Goal: Use online tool/utility: Utilize a website feature to perform a specific function

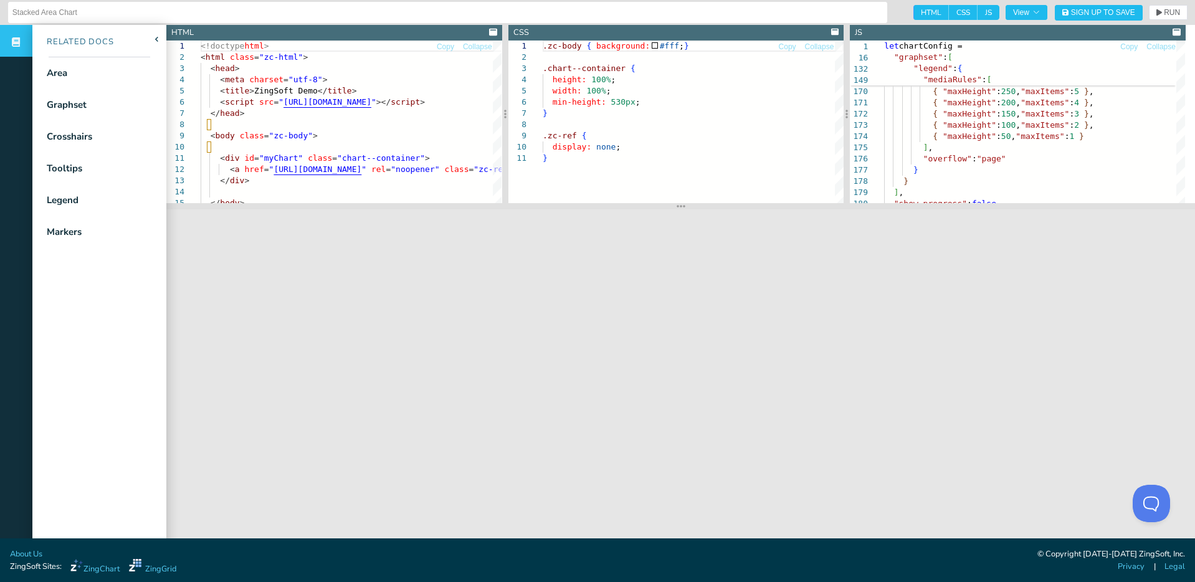
scroll to position [12, 0]
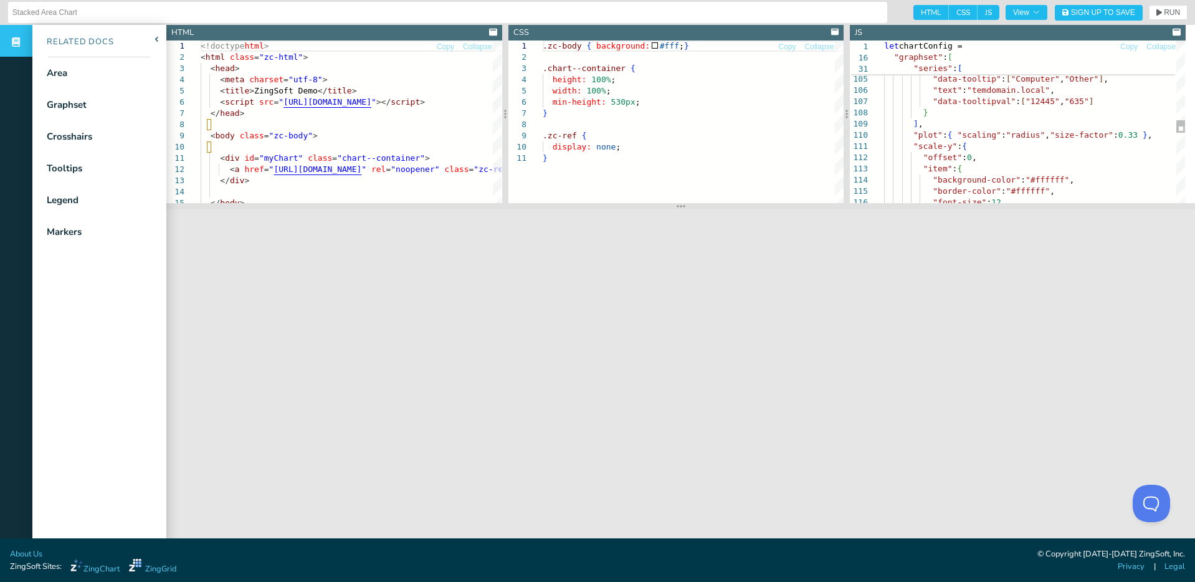
click at [1011, 107] on div "[ 12445 , 12445 , 12445 ] , [ 635 , 635 , 635 ] ] , "data-tooltip" : [ "Compute…" at bounding box center [1034, 53] width 301 height 2293
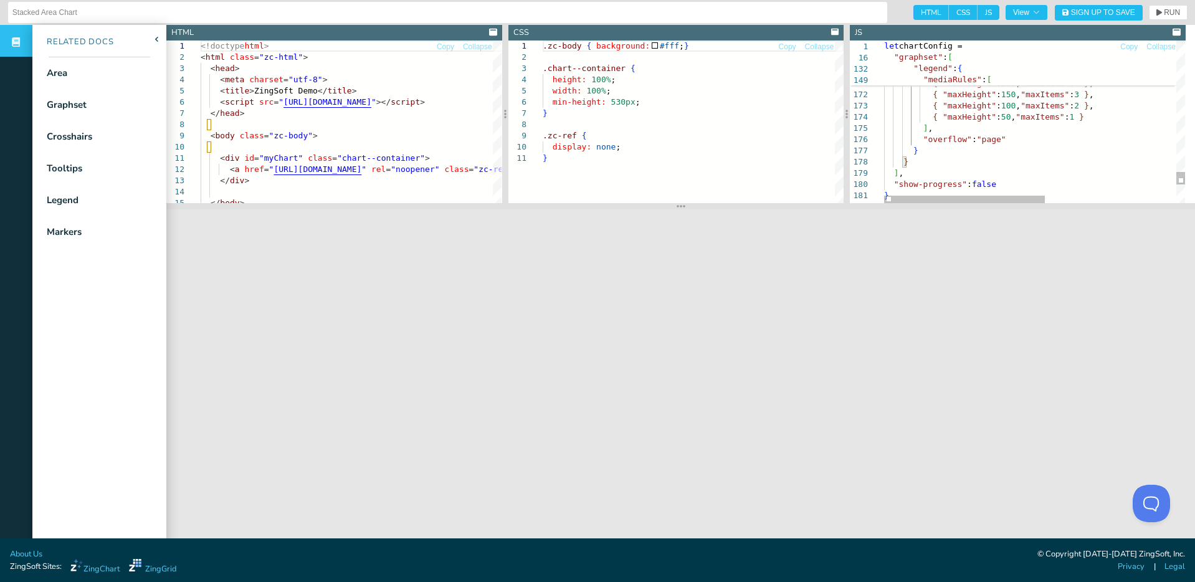
type textarea "}, "legend": { "header": { "text": "Domain Name" }, "marker": { "type": "circle…"
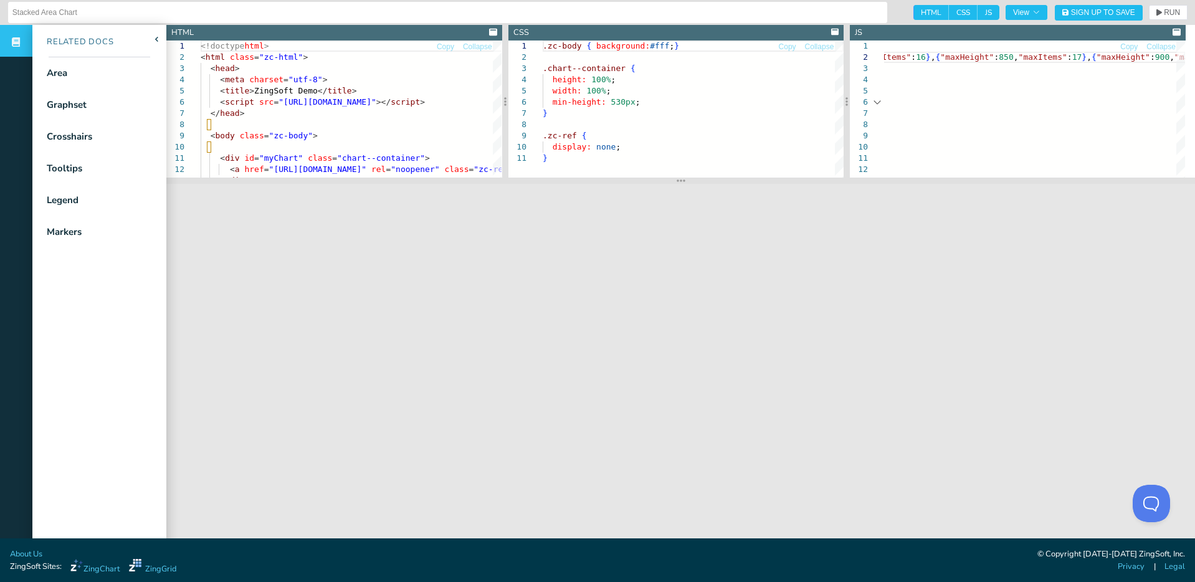
scroll to position [12, 1]
click at [1164, 11] on span "RUN" at bounding box center [1172, 12] width 16 height 7
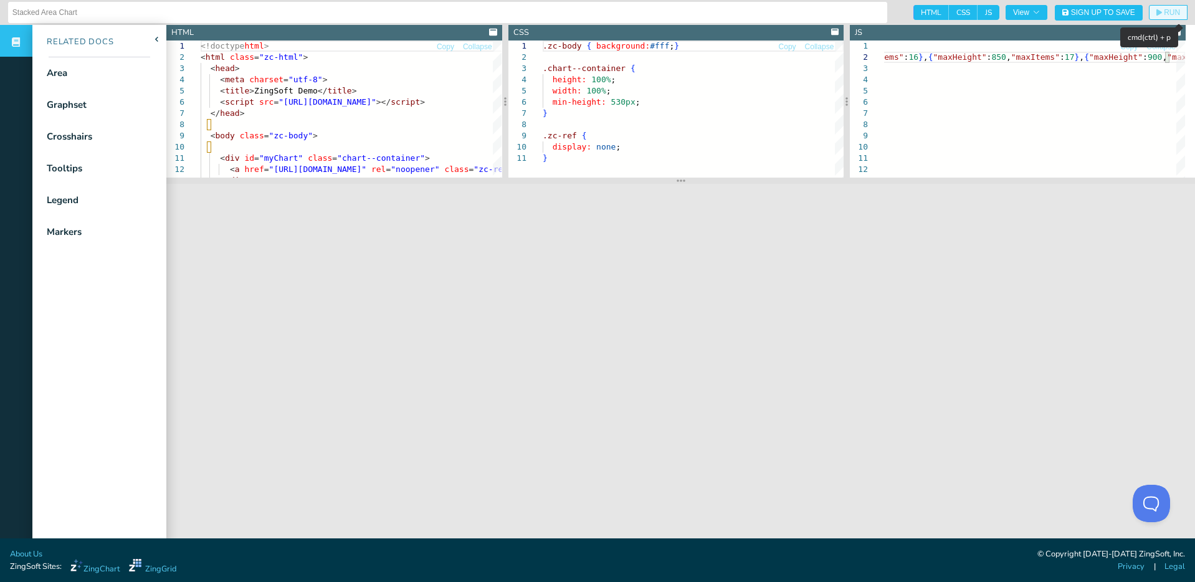
click at [1166, 11] on span "RUN" at bounding box center [1172, 12] width 16 height 7
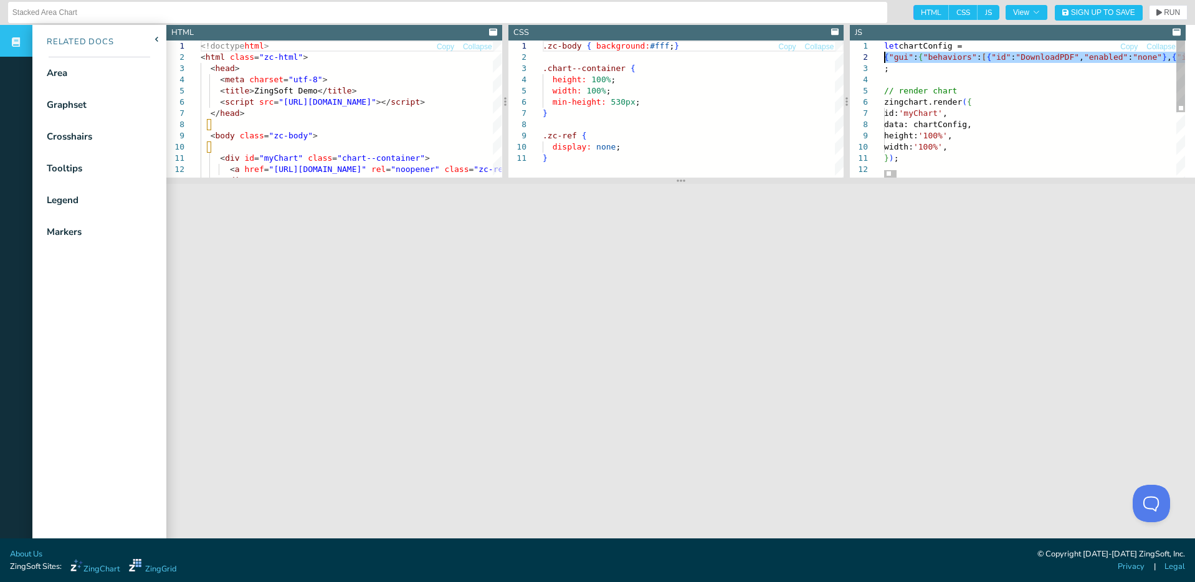
scroll to position [12, 88]
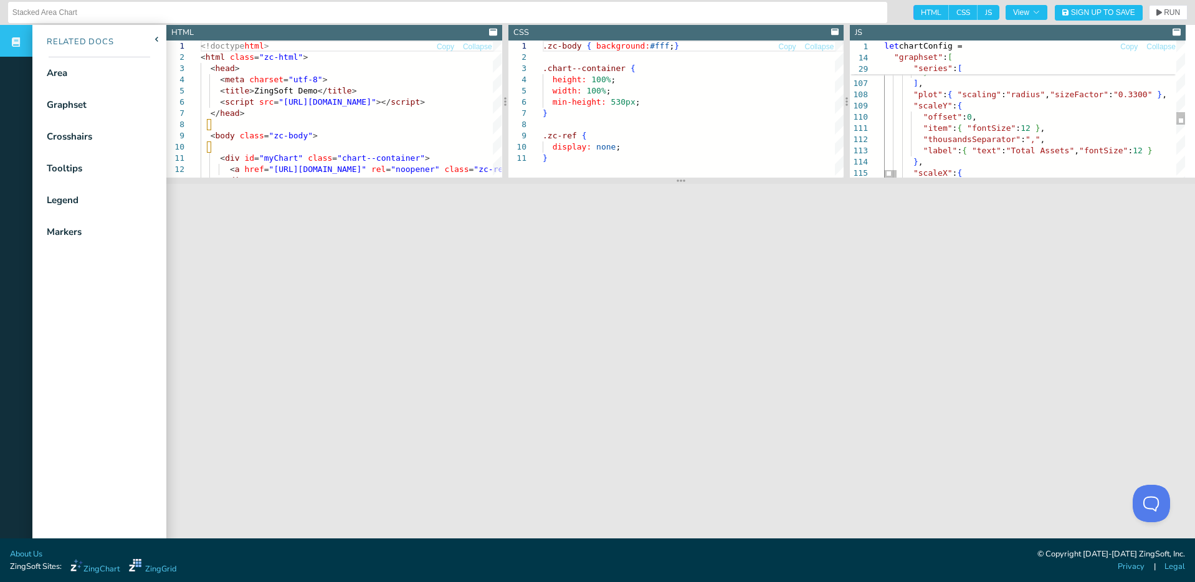
type textarea "[12445, 12445, 12445], [635, 635, 635] ], "dataTooltip": ["Computer", "Other"],…"
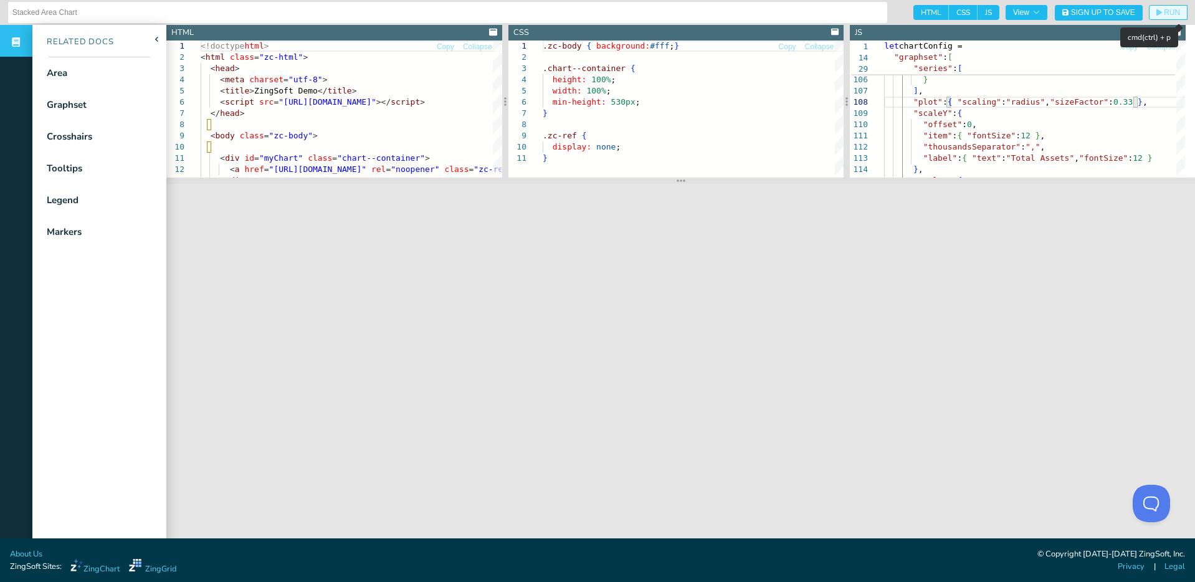
click at [1164, 11] on span "RUN" at bounding box center [1172, 12] width 16 height 7
click at [1164, 14] on span "RUN" at bounding box center [1172, 12] width 16 height 7
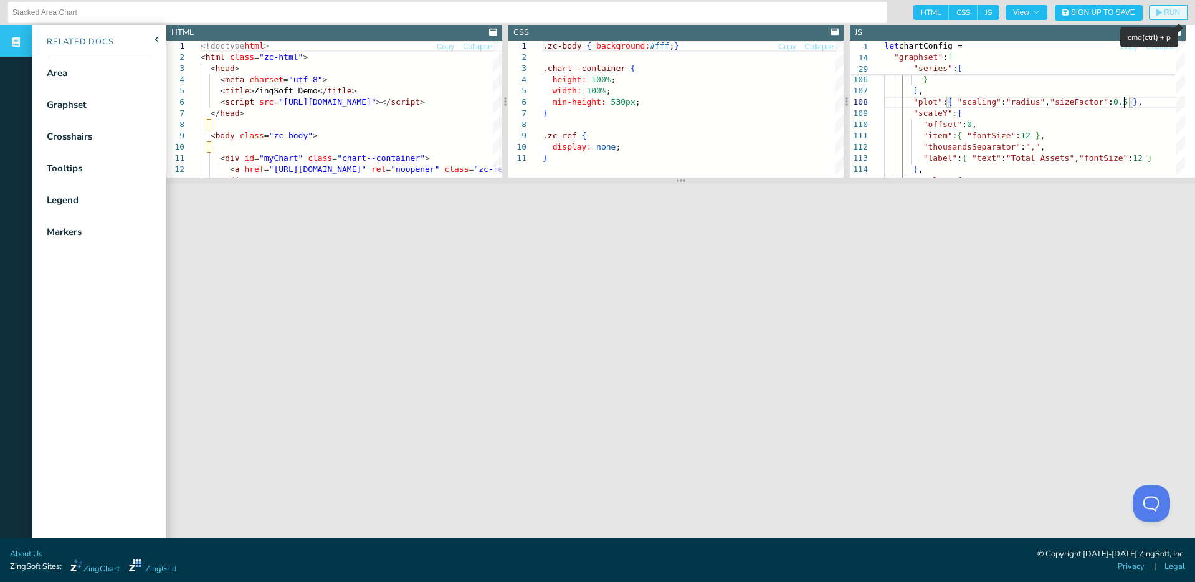
click at [1164, 11] on span "RUN" at bounding box center [1172, 12] width 16 height 7
click at [1164, 10] on span "RUN" at bounding box center [1172, 12] width 16 height 7
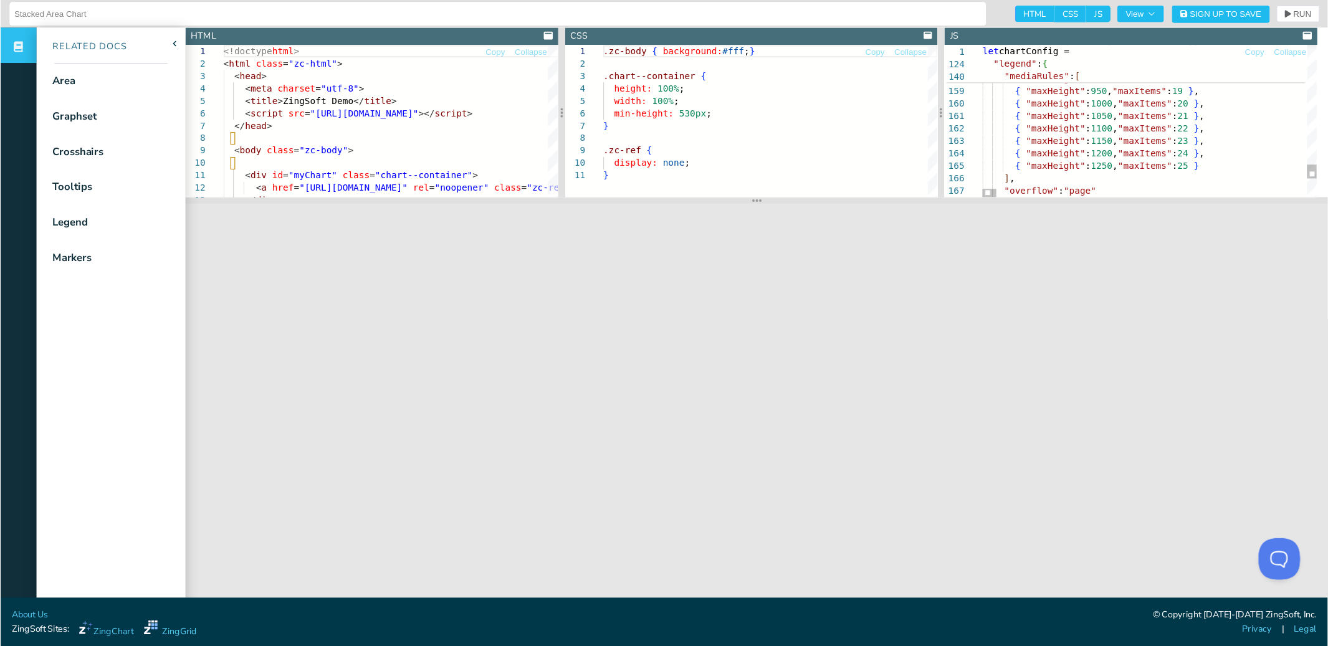
scroll to position [79, 196]
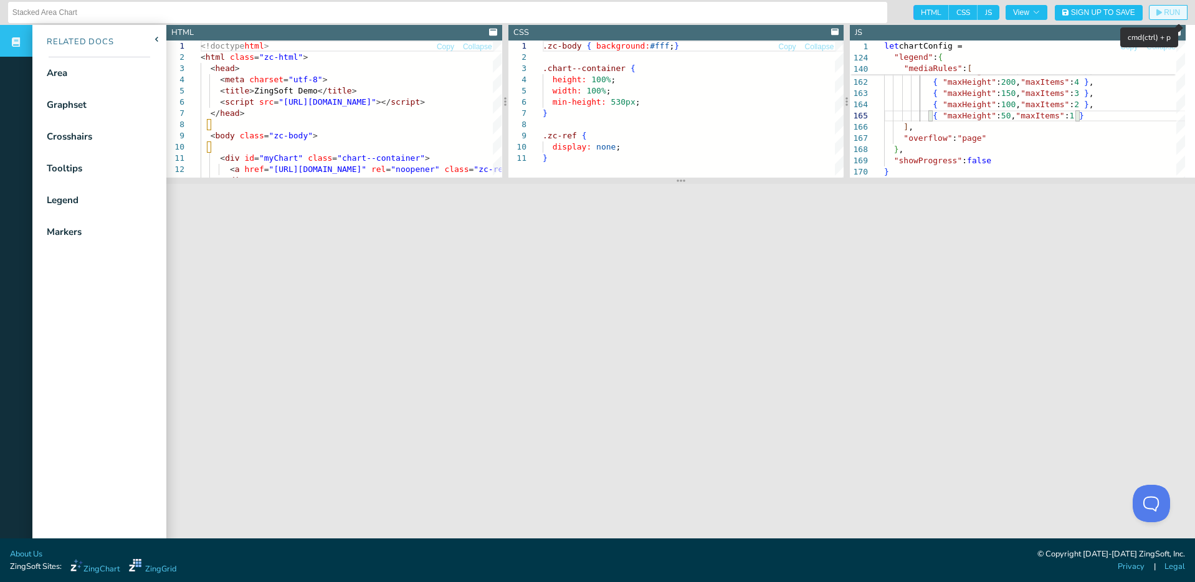
click at [1164, 14] on span "RUN" at bounding box center [1172, 12] width 16 height 7
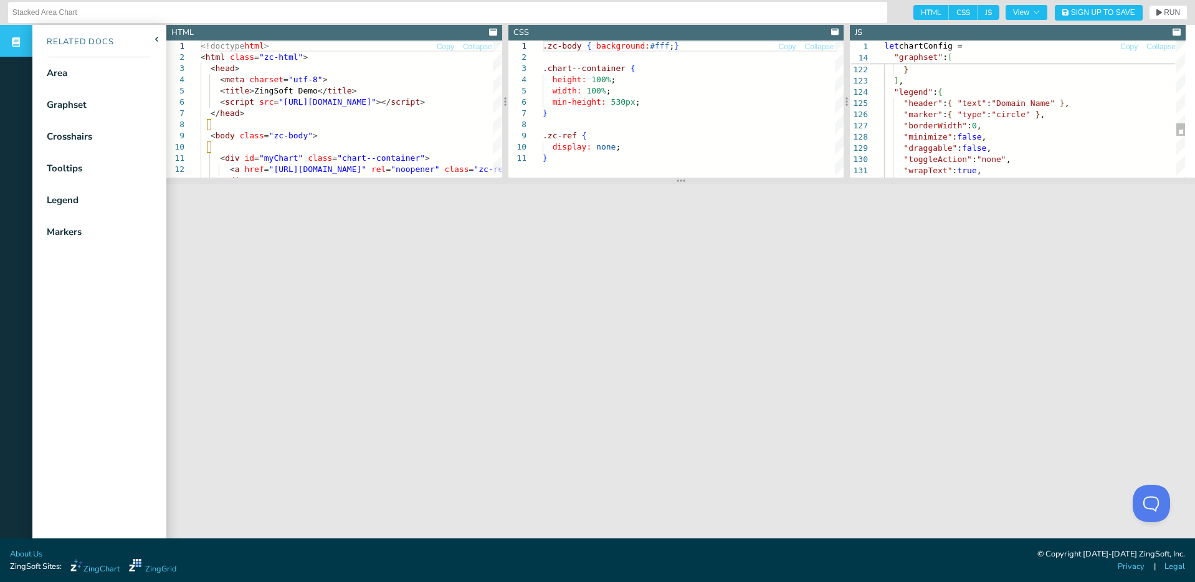
scroll to position [79, 178]
drag, startPoint x: 890, startPoint y: 92, endPoint x: 897, endPoint y: 93, distance: 7.6
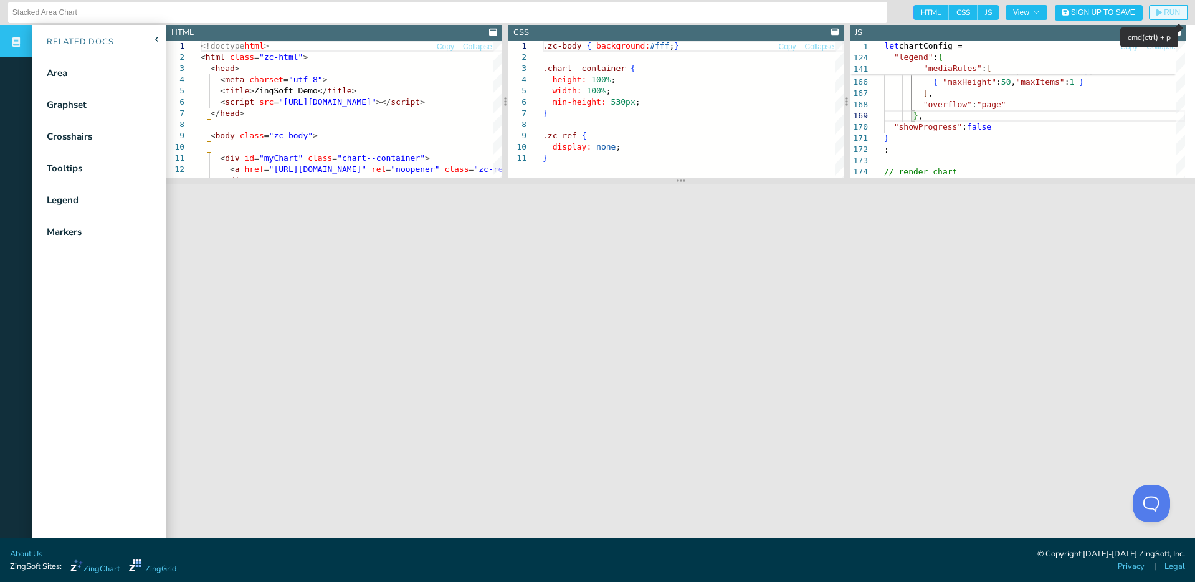
click at [1164, 11] on span "RUN" at bounding box center [1172, 12] width 16 height 7
click at [1007, 48] on span "let chartConfig =" at bounding box center [1030, 45] width 292 height 11
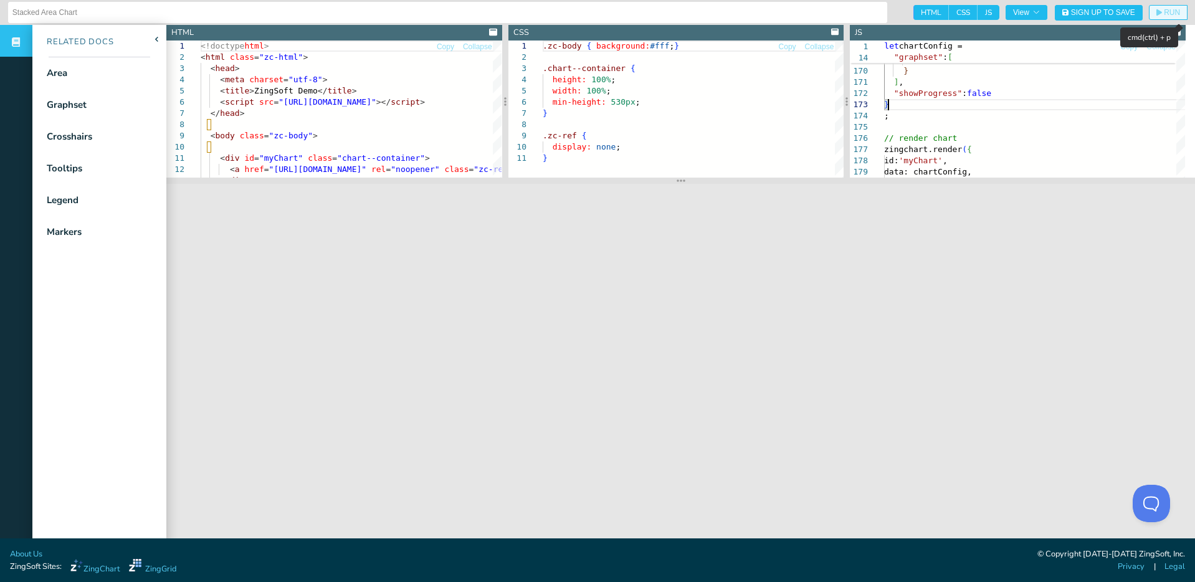
click at [1165, 10] on span "RUN" at bounding box center [1172, 12] width 16 height 7
click at [125, 398] on nav "Related Docs Area Graphset Crosshairs Tooltips Legend Markers" at bounding box center [99, 316] width 134 height 582
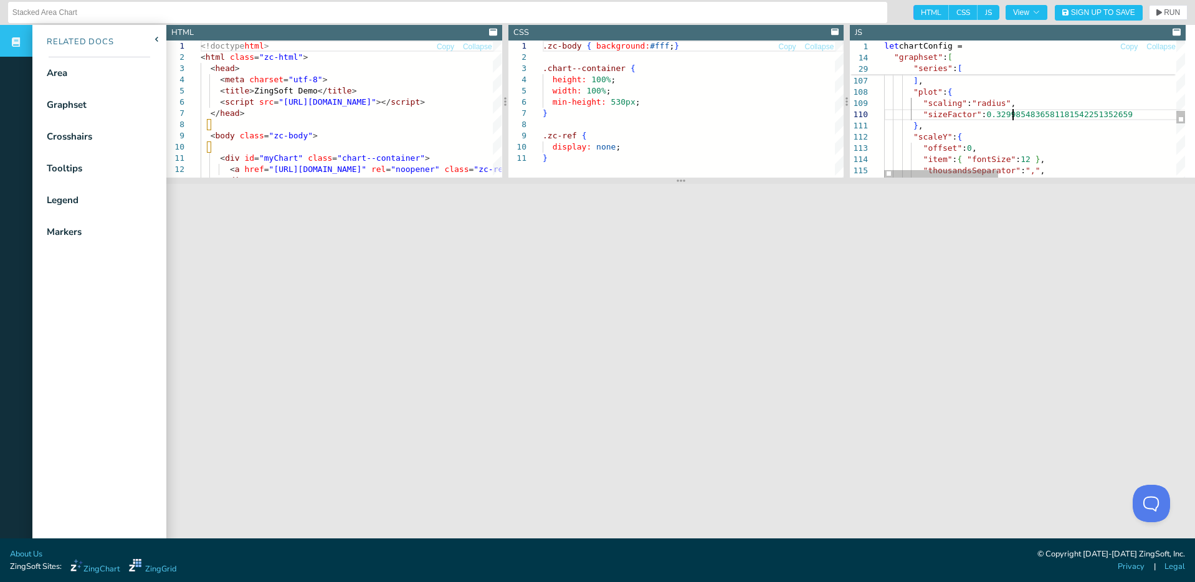
scroll to position [79, 4]
drag, startPoint x: 1125, startPoint y: 114, endPoint x: 1125, endPoint y: 107, distance: 7.5
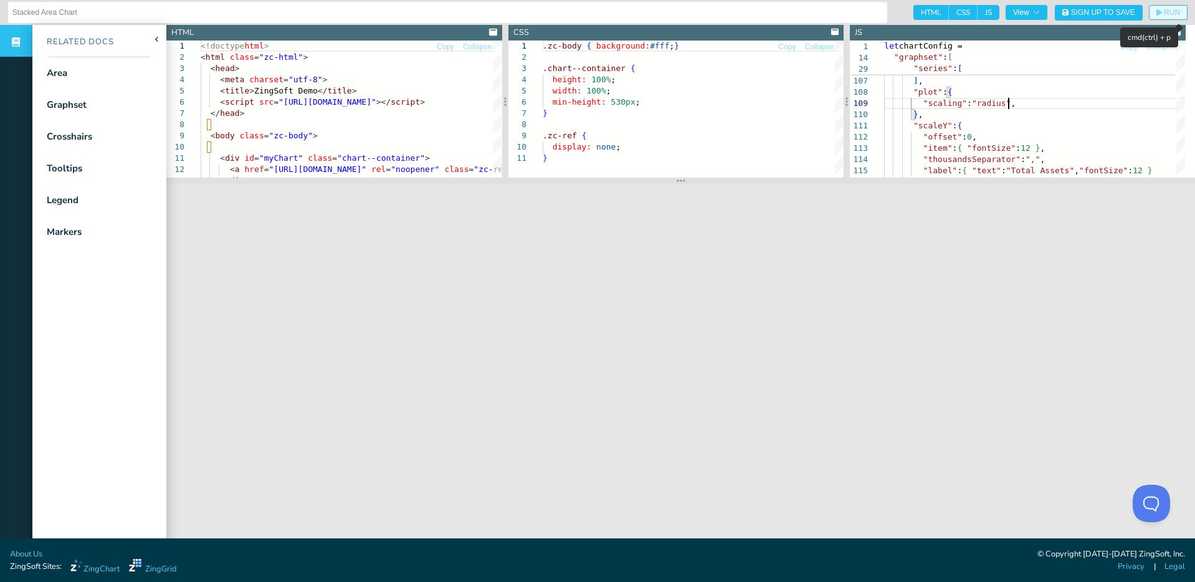
click at [1165, 15] on span "RUN" at bounding box center [1172, 12] width 16 height 7
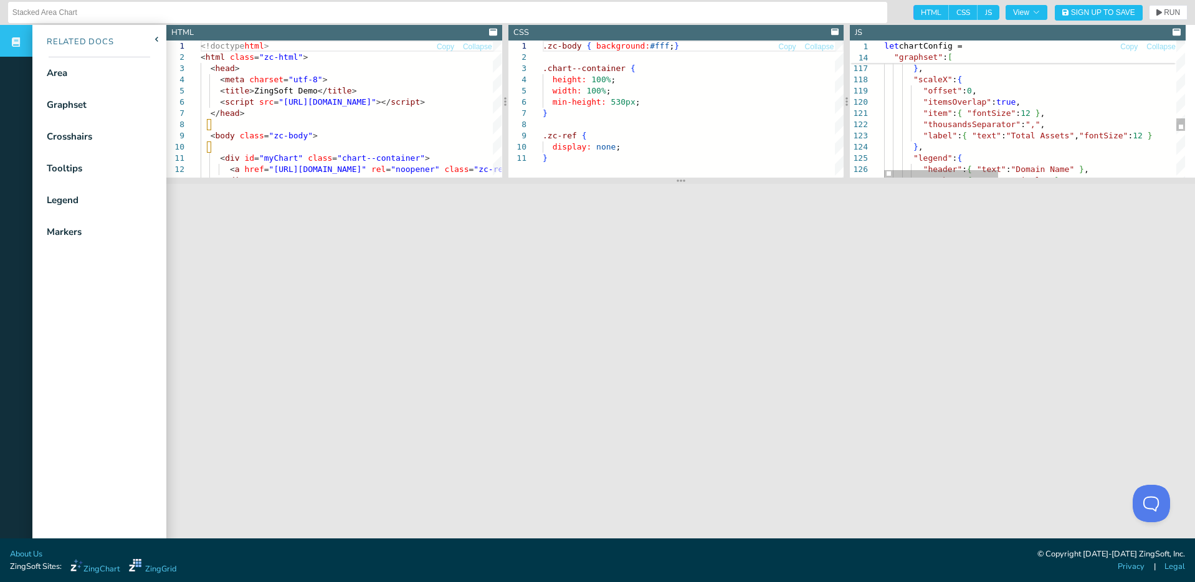
type textarea "}, "scaleY": { "offset": 0, "item": { "fontSize": 12 }, "thousandsSeparator": "…"
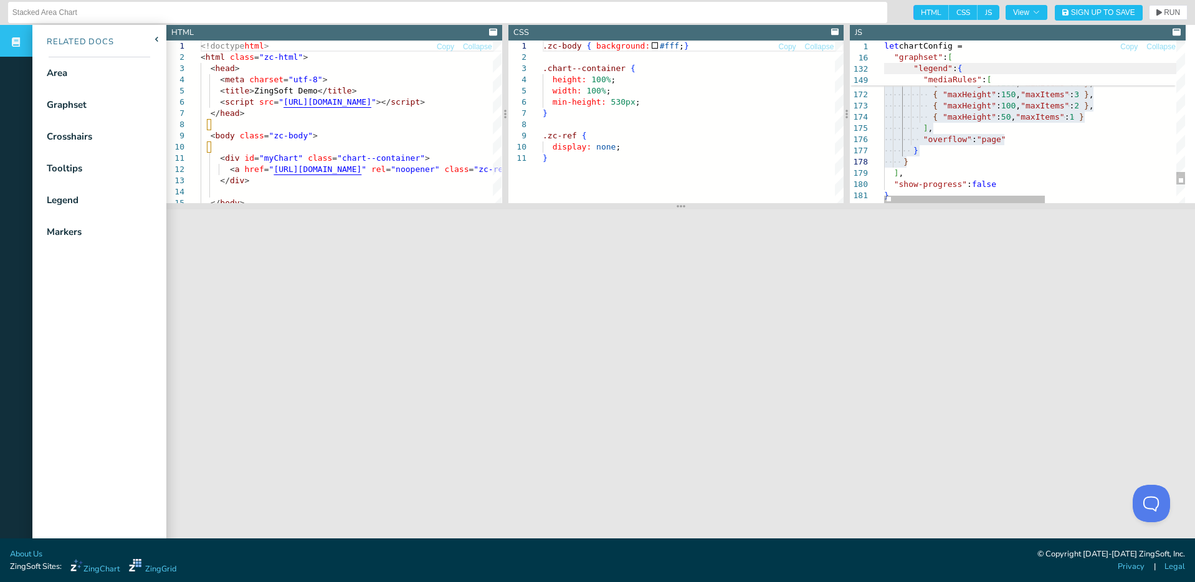
scroll to position [12, 0]
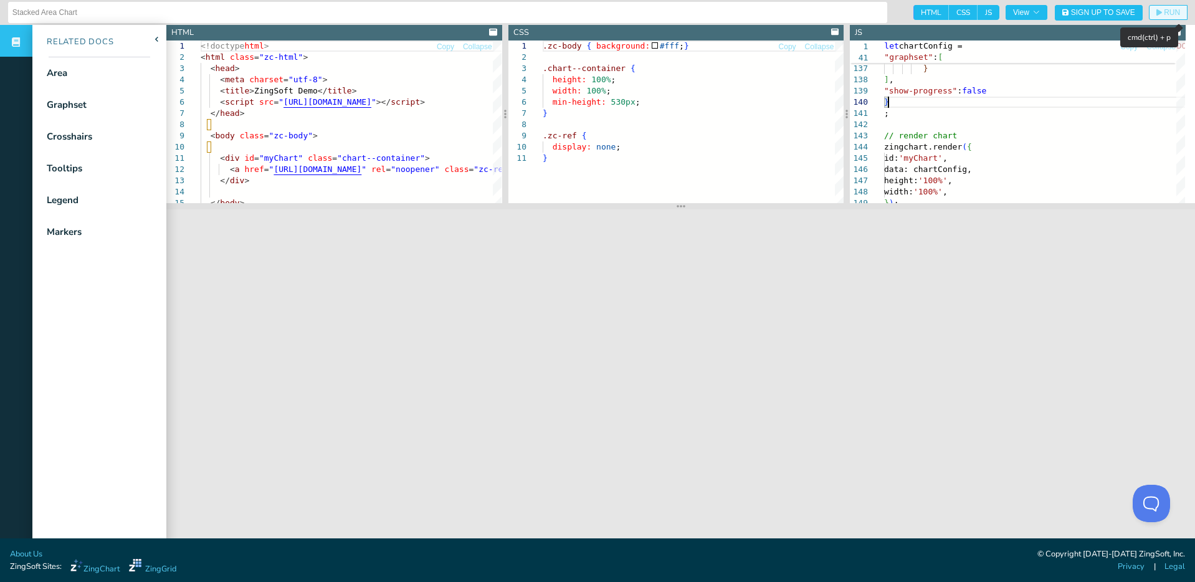
click at [1164, 16] on span "RUN" at bounding box center [1172, 12] width 16 height 7
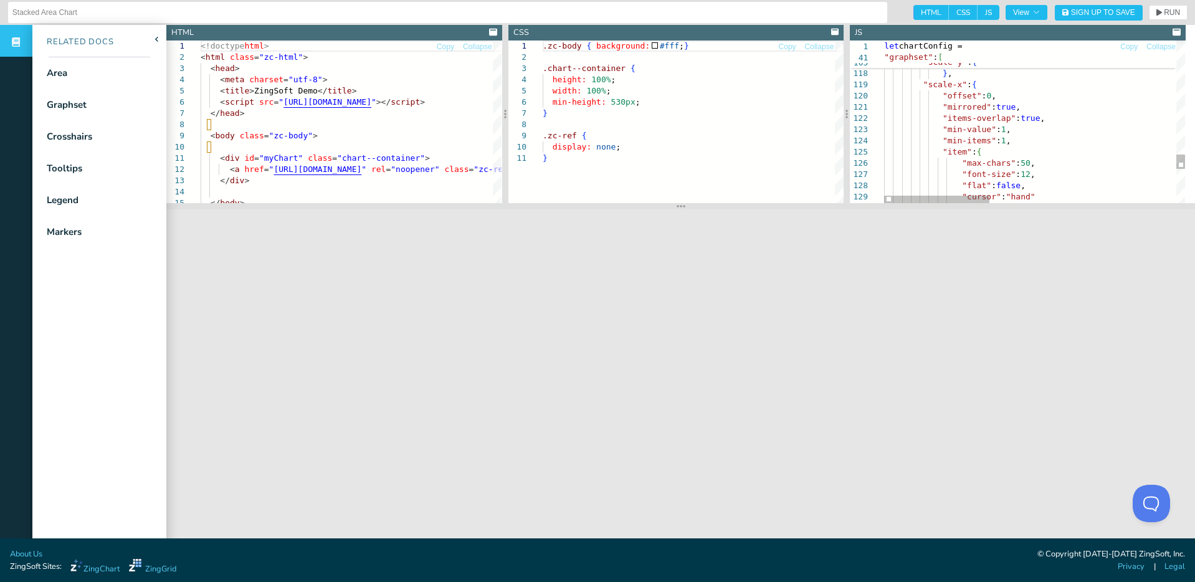
click at [1164, 12] on span "RUN" at bounding box center [1172, 12] width 16 height 7
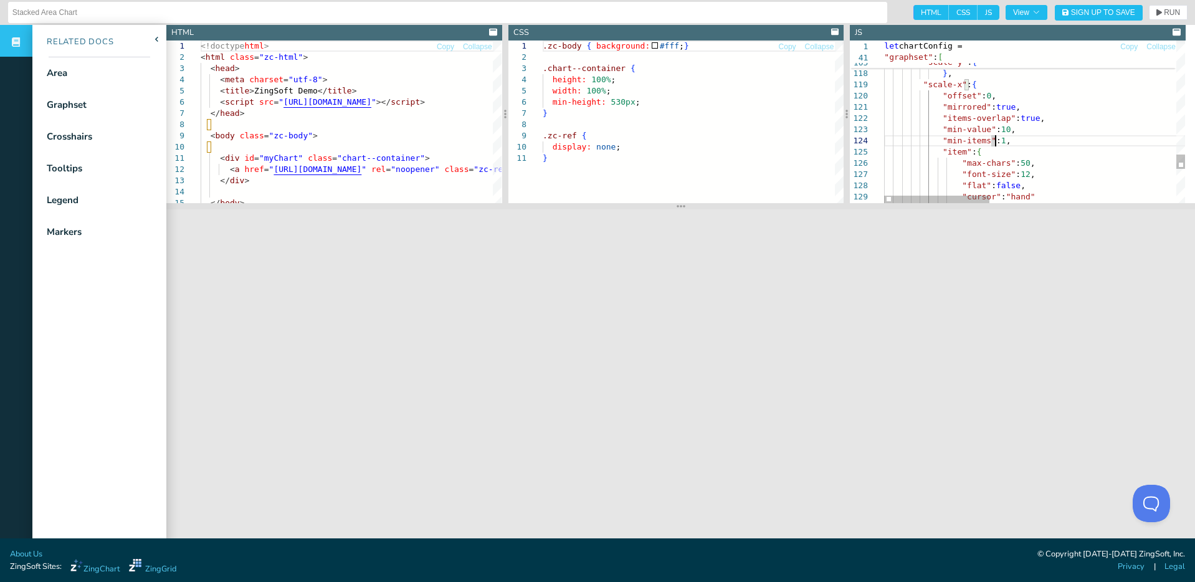
scroll to position [34, 116]
click at [1155, 17] on button "RUN" at bounding box center [1168, 12] width 39 height 15
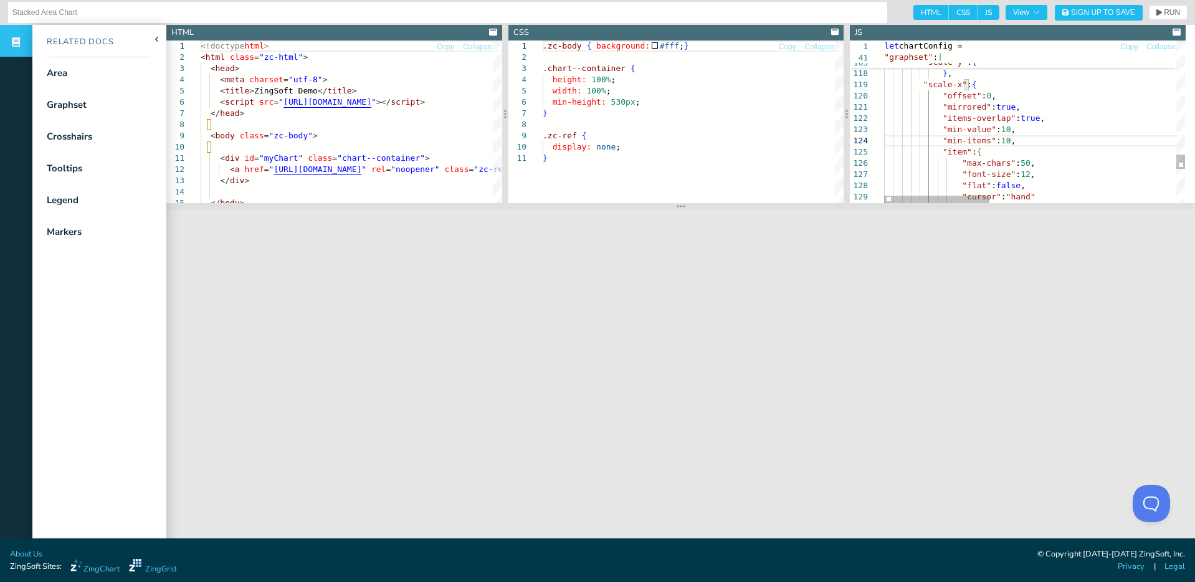
drag, startPoint x: 1011, startPoint y: 140, endPoint x: 939, endPoint y: 126, distance: 73.6
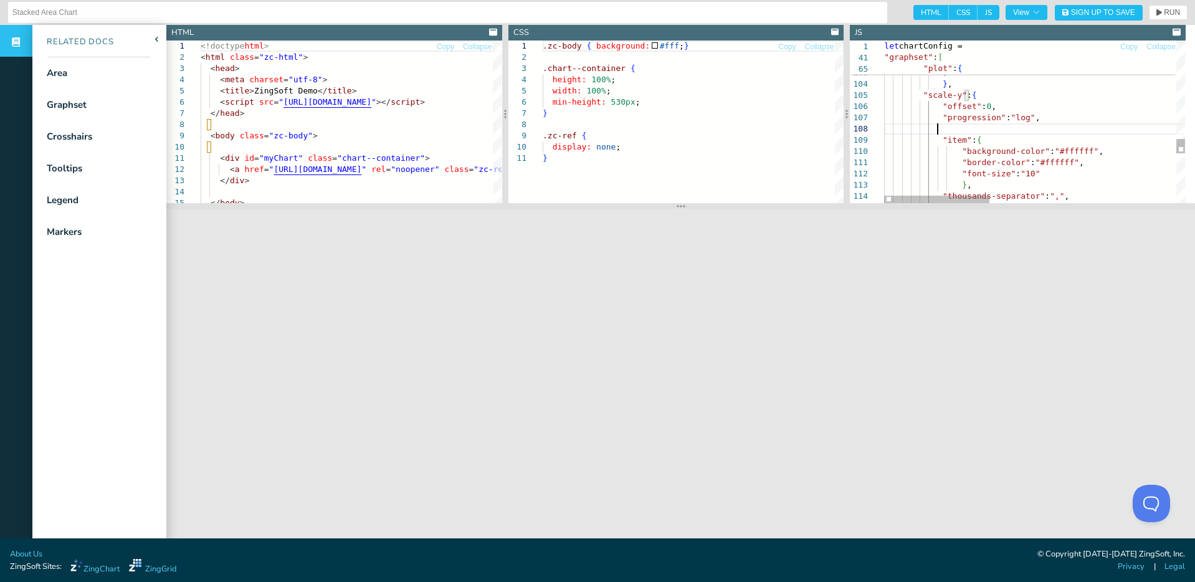
scroll to position [79, 53]
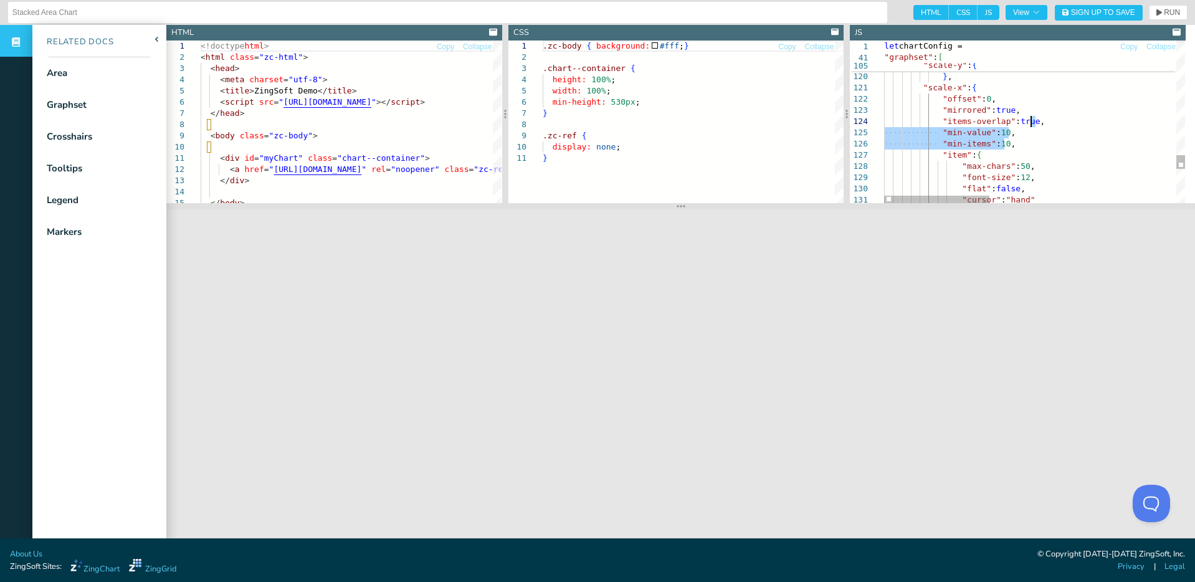
drag, startPoint x: 1037, startPoint y: 143, endPoint x: 1047, endPoint y: 123, distance: 22.6
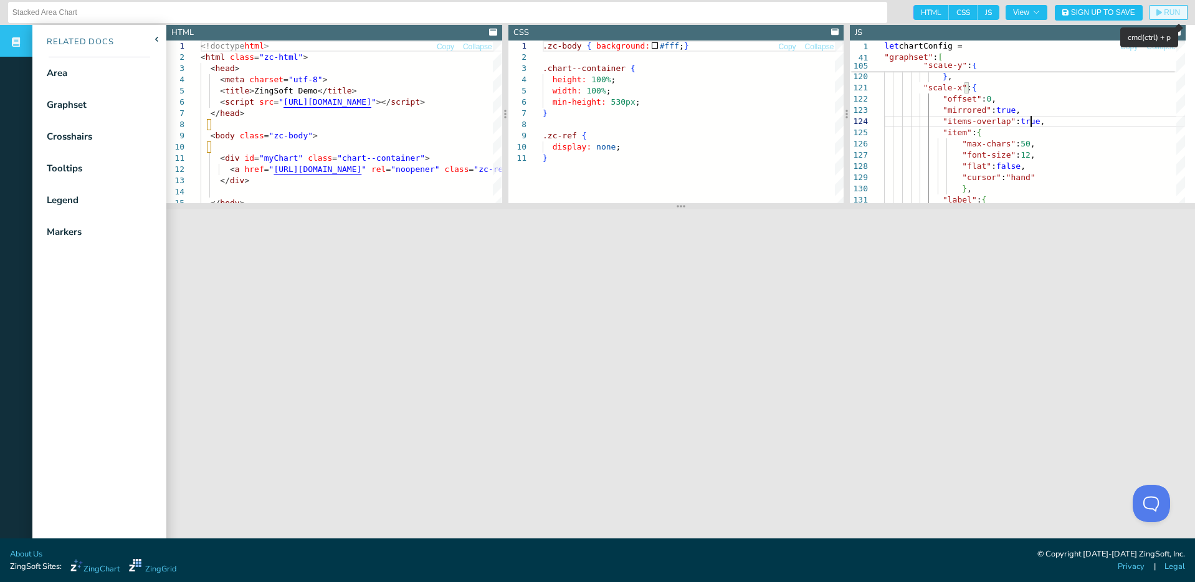
click at [1156, 13] on icon "button" at bounding box center [1159, 12] width 6 height 7
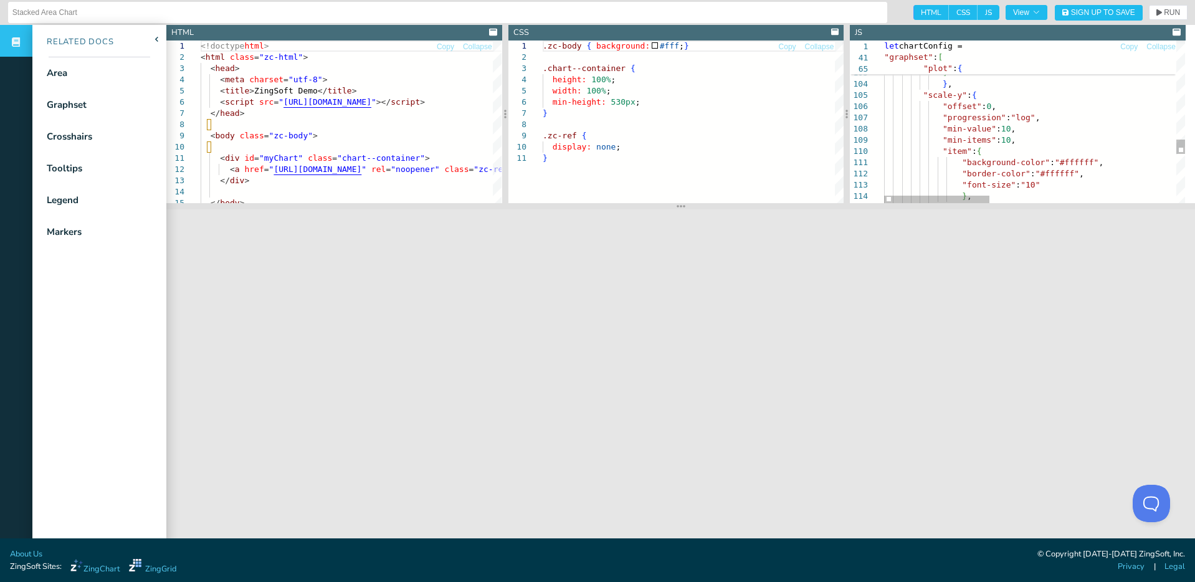
scroll to position [79, 146]
click at [1164, 12] on span "RUN" at bounding box center [1172, 12] width 16 height 7
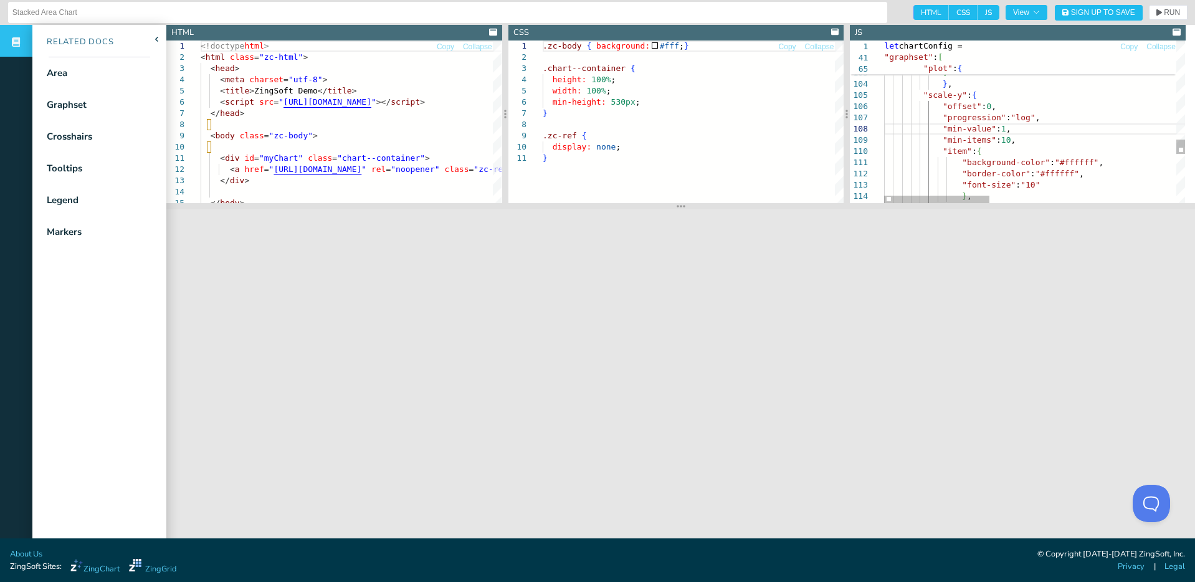
scroll to position [79, 111]
click at [1164, 16] on span "RUN" at bounding box center [1172, 12] width 16 height 7
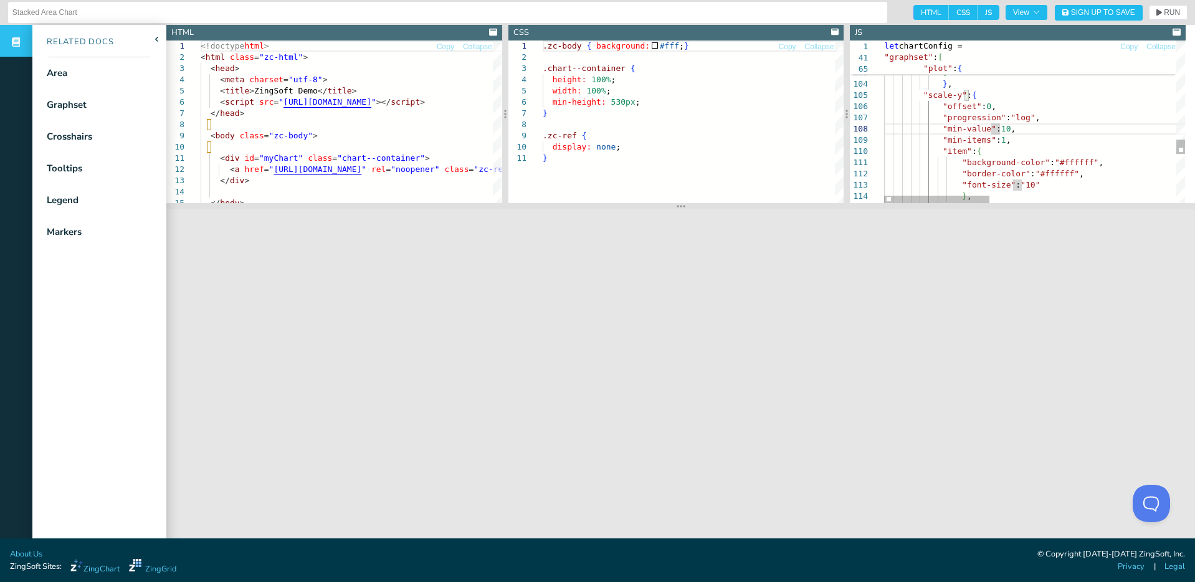
scroll to position [79, 120]
click at [1164, 15] on span "RUN" at bounding box center [1172, 12] width 16 height 7
drag, startPoint x: 1004, startPoint y: 128, endPoint x: 993, endPoint y: 128, distance: 10.6
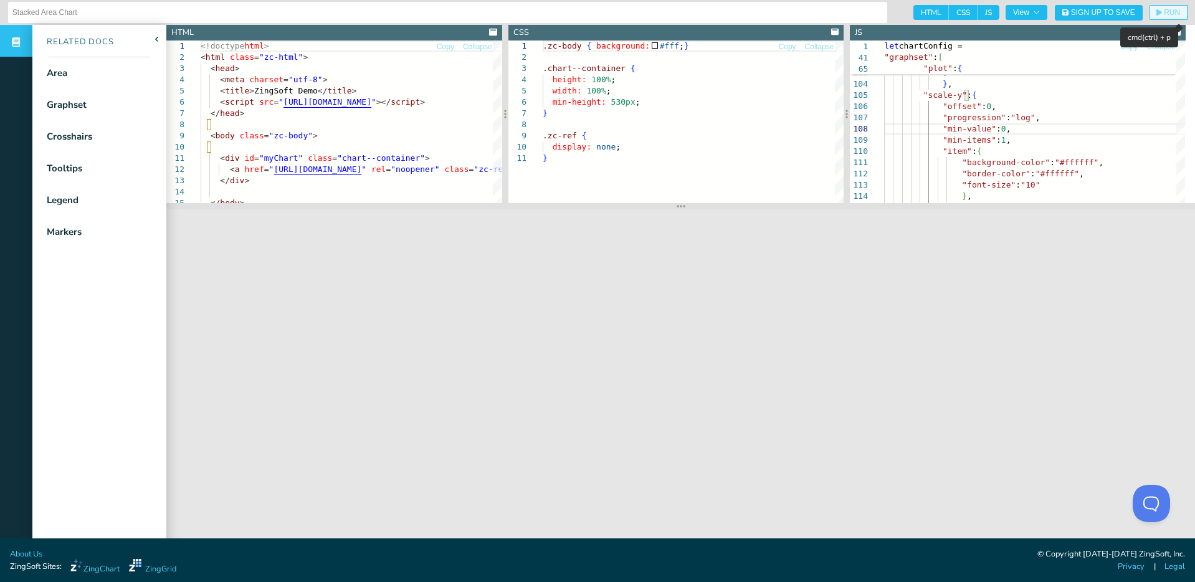
click at [1164, 13] on span "RUN" at bounding box center [1172, 12] width 16 height 7
type textarea ""backgroundColor":"#E90E0C" } ] }, "scale-y":{ "offset":0, "progression":"log",…"
click at [1156, 15] on span "RUN" at bounding box center [1168, 12] width 24 height 7
